Goal: Find specific page/section: Find specific page/section

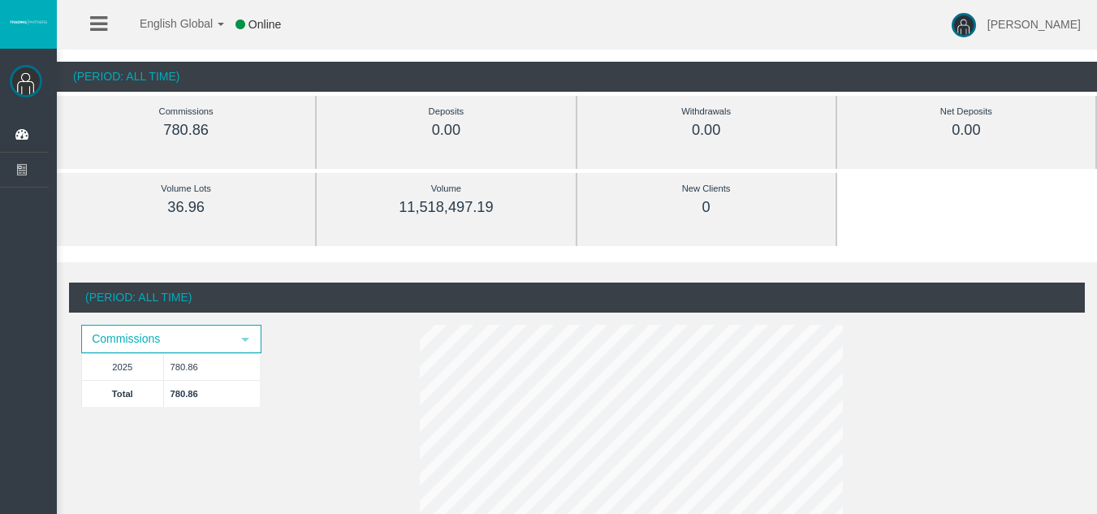
scroll to position [162, 0]
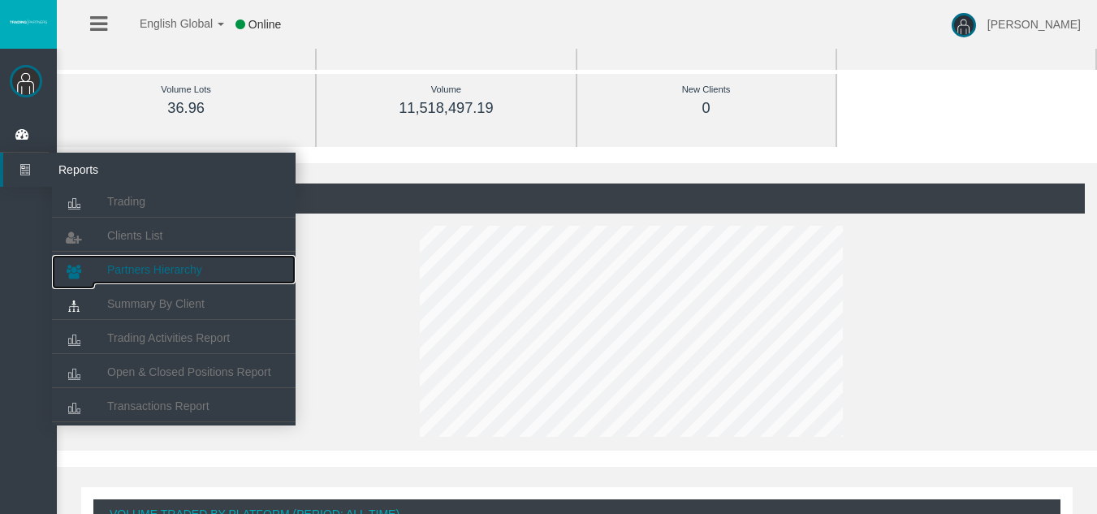
click at [147, 279] on link "Partners Hierarchy" at bounding box center [174, 269] width 244 height 29
